Goal: Task Accomplishment & Management: Manage account settings

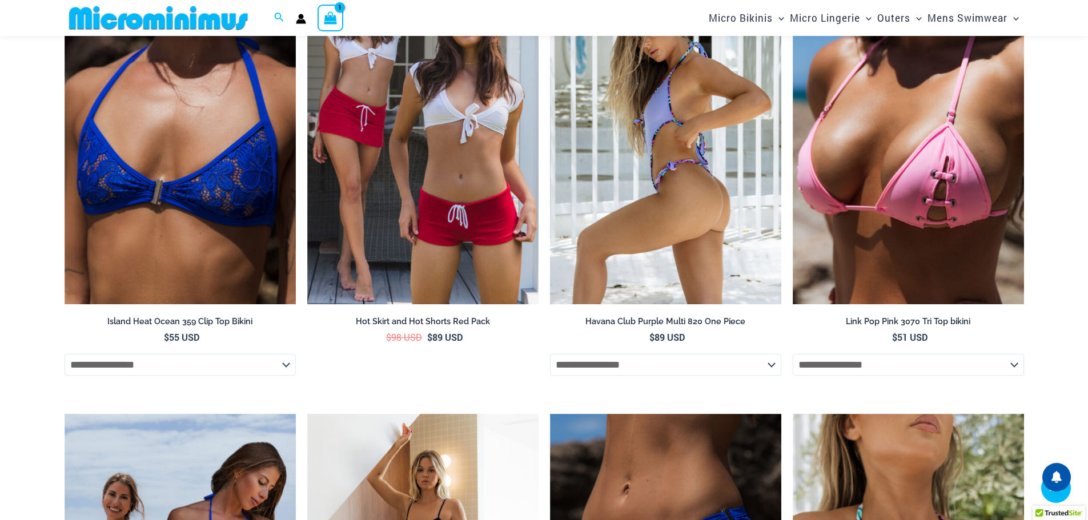
scroll to position [4159, 0]
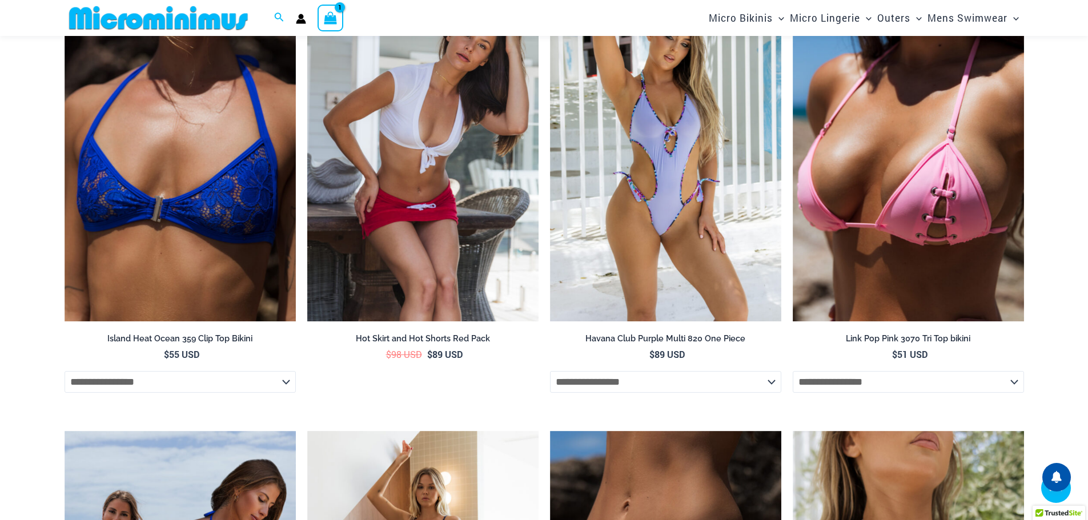
click at [487, 301] on img at bounding box center [422, 147] width 231 height 347
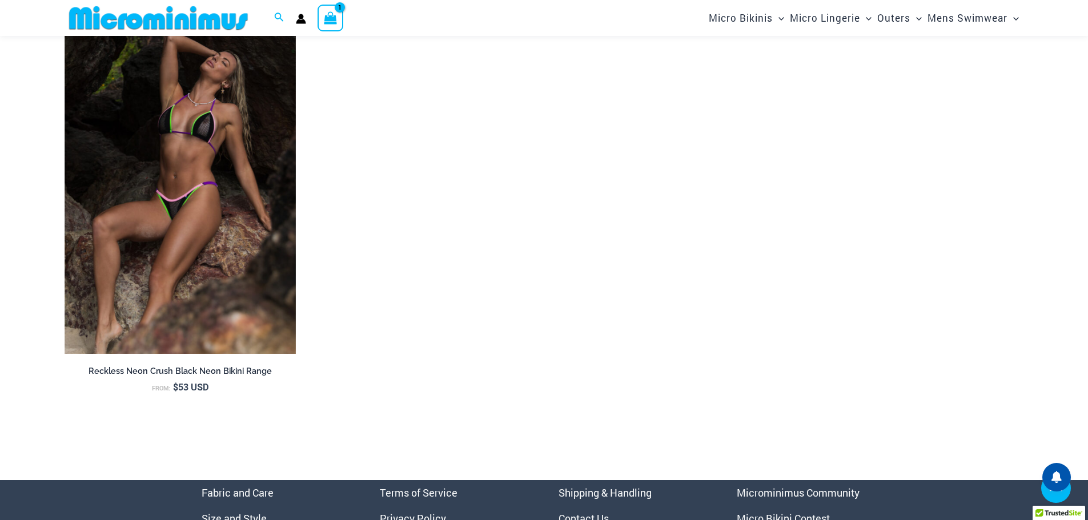
scroll to position [3423, 0]
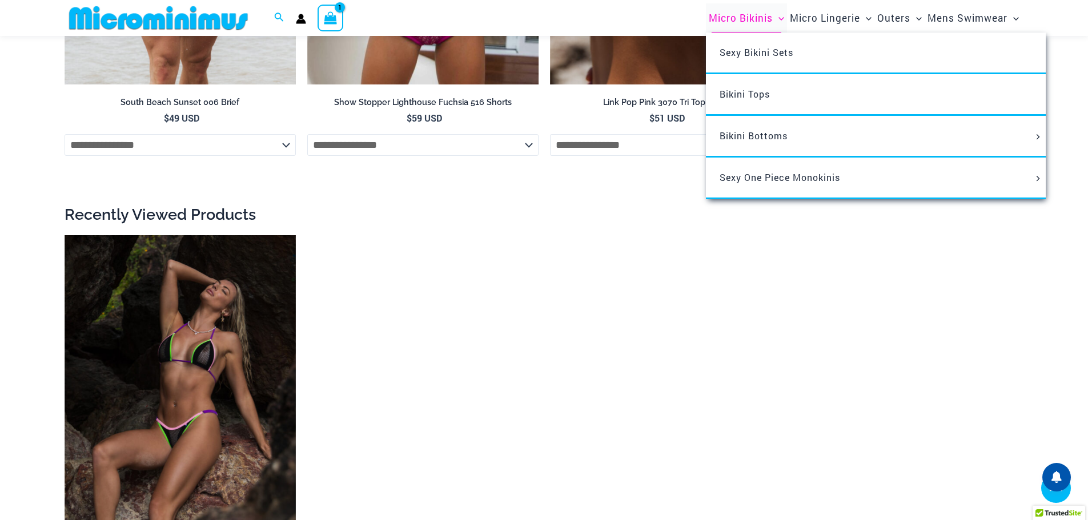
click at [759, 19] on span "Micro Bikinis" at bounding box center [741, 17] width 64 height 29
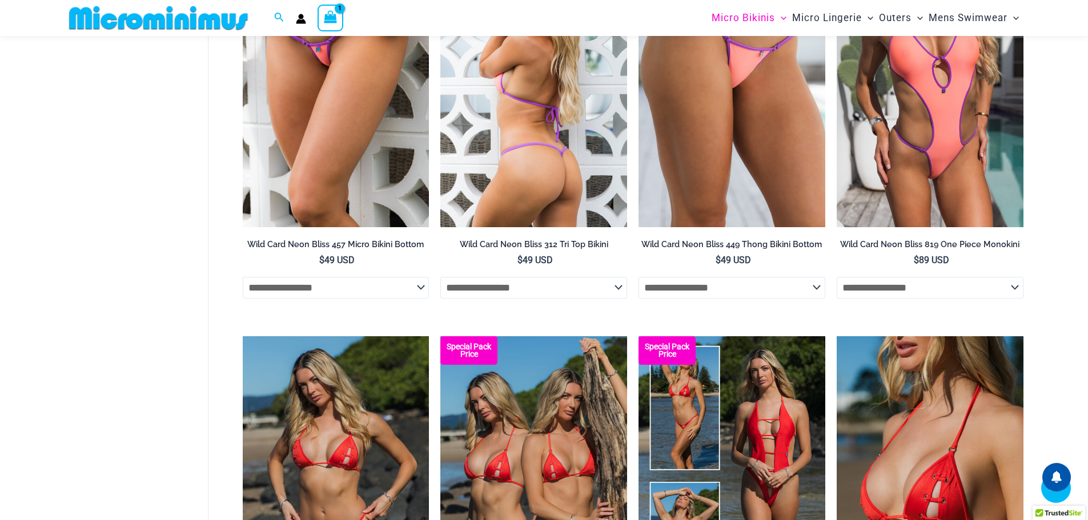
scroll to position [773, 0]
click at [596, 284] on select "**********" at bounding box center [533, 288] width 187 height 22
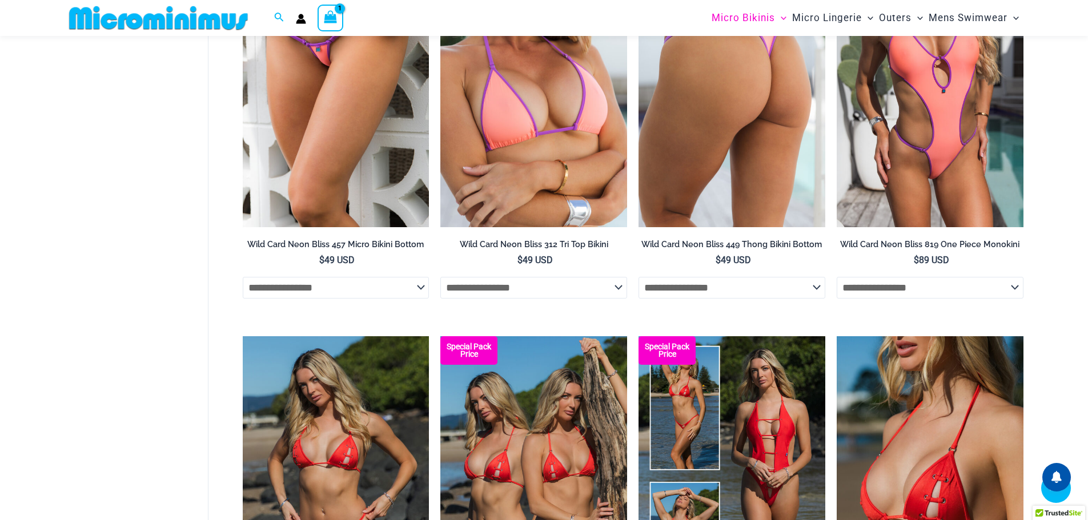
click at [707, 291] on select "**********" at bounding box center [731, 288] width 187 height 22
drag, startPoint x: 707, startPoint y: 291, endPoint x: 696, endPoint y: 288, distance: 11.2
click at [707, 291] on select "**********" at bounding box center [731, 288] width 187 height 22
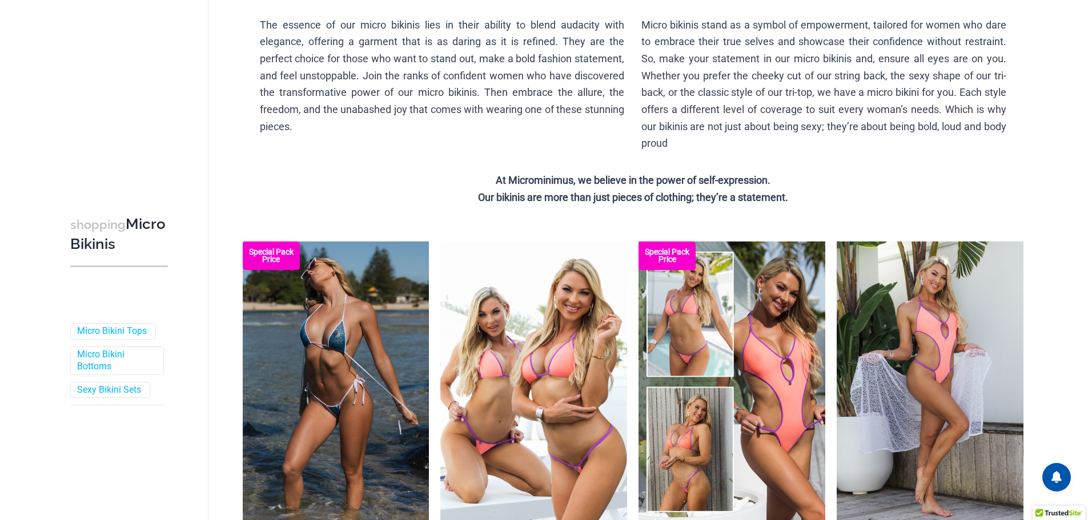
scroll to position [0, 0]
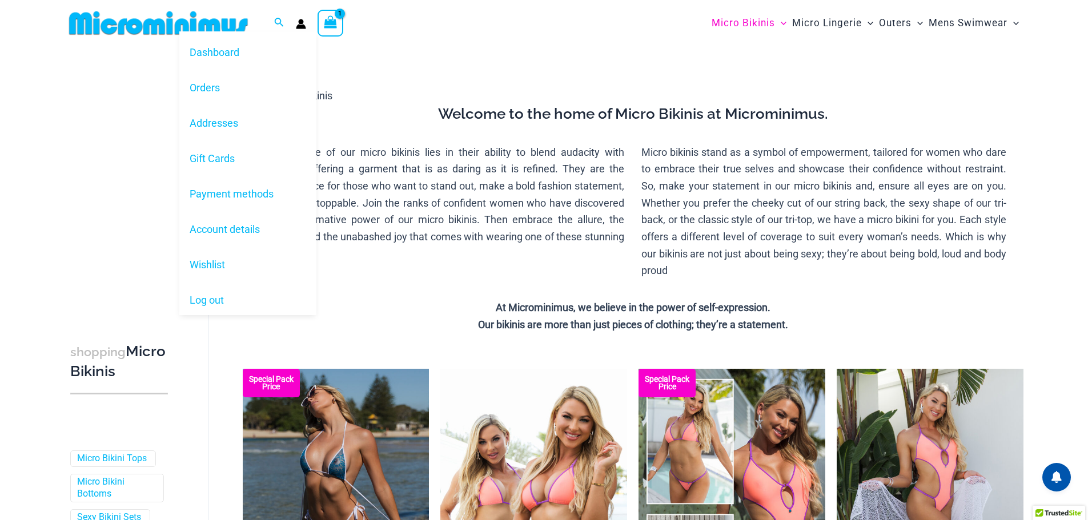
click at [302, 21] on circle "Account icon link" at bounding box center [300, 21] width 5 height 5
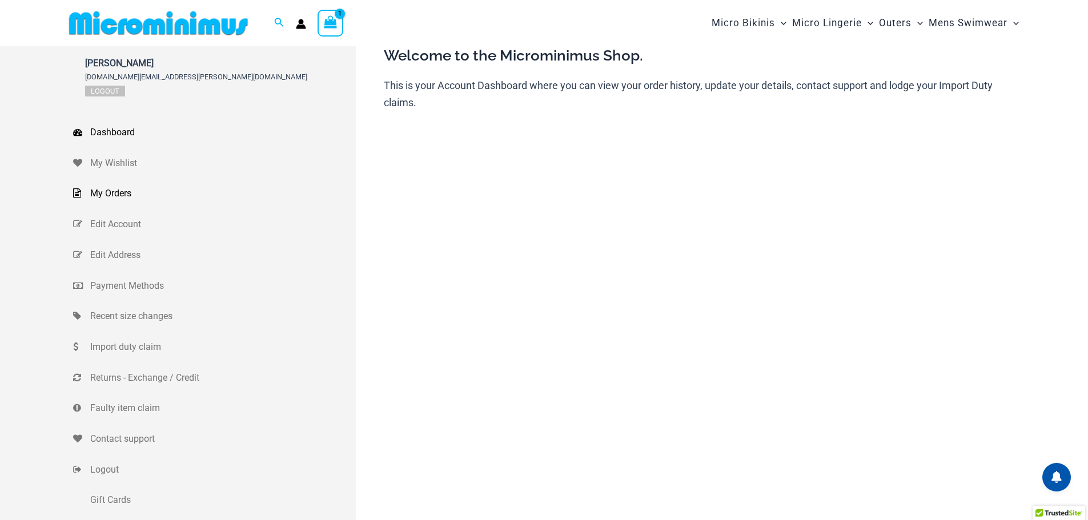
click at [122, 197] on span "My Orders" at bounding box center [221, 193] width 263 height 17
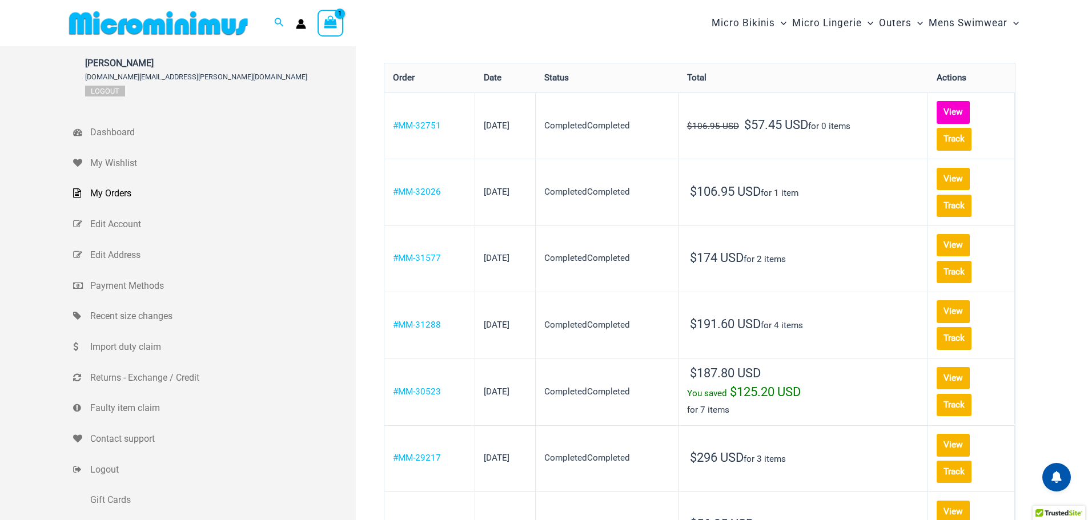
click at [959, 113] on link "View" at bounding box center [953, 112] width 33 height 22
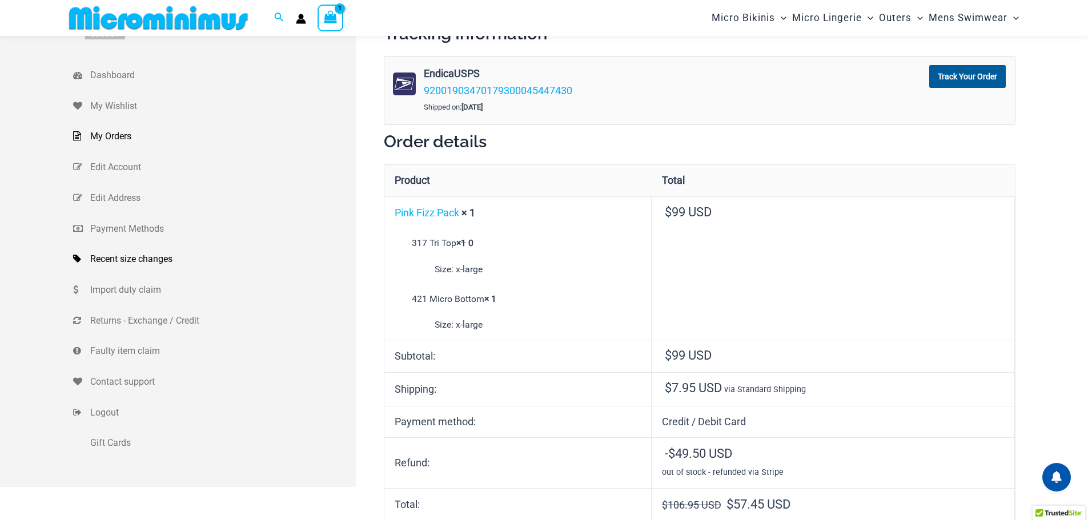
scroll to position [104, 0]
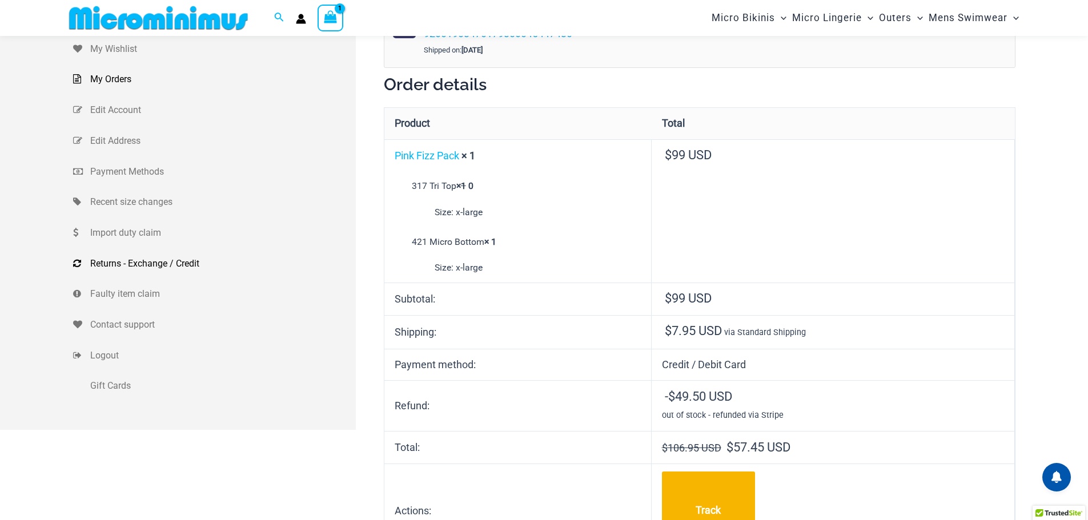
click at [143, 263] on span "Returns - Exchange / Credit" at bounding box center [221, 263] width 263 height 17
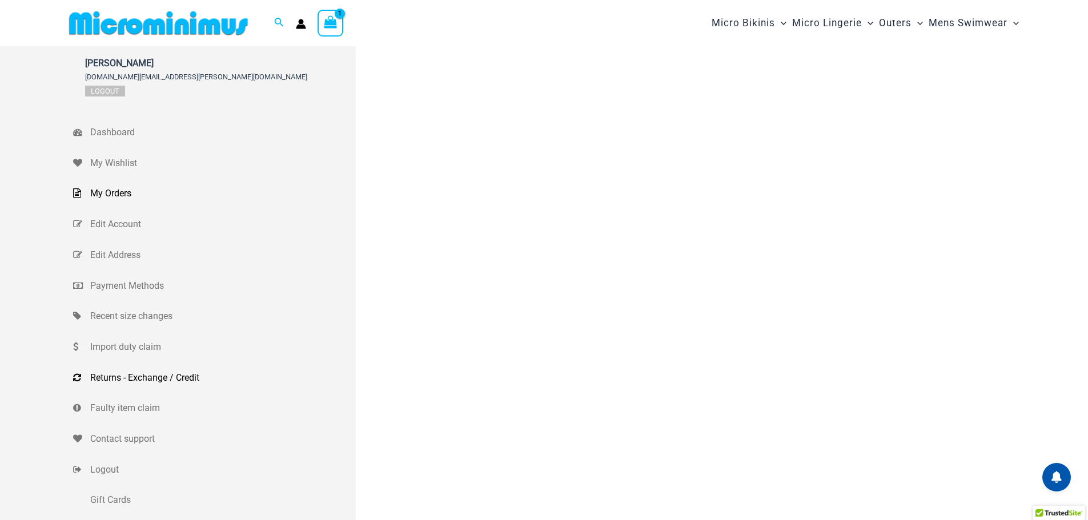
click at [123, 197] on span "My Orders" at bounding box center [221, 193] width 263 height 17
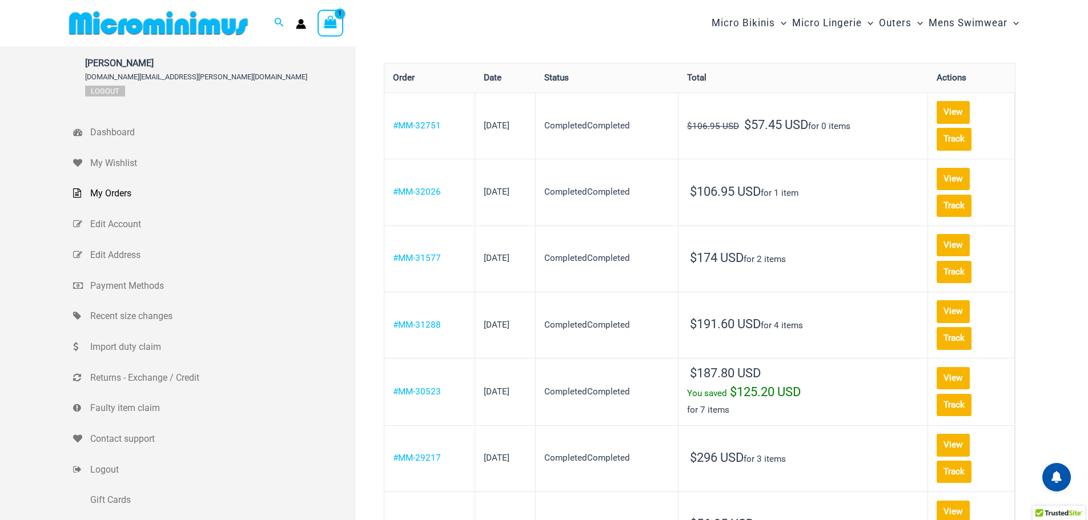
click at [192, 25] on img at bounding box center [159, 23] width 188 height 26
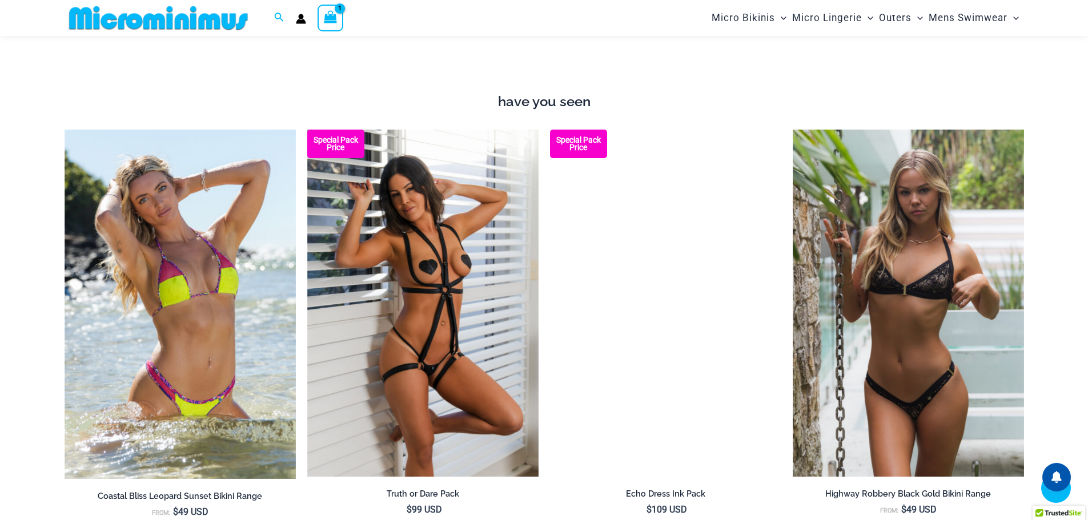
scroll to position [1417, 0]
